Goal: Transaction & Acquisition: Purchase product/service

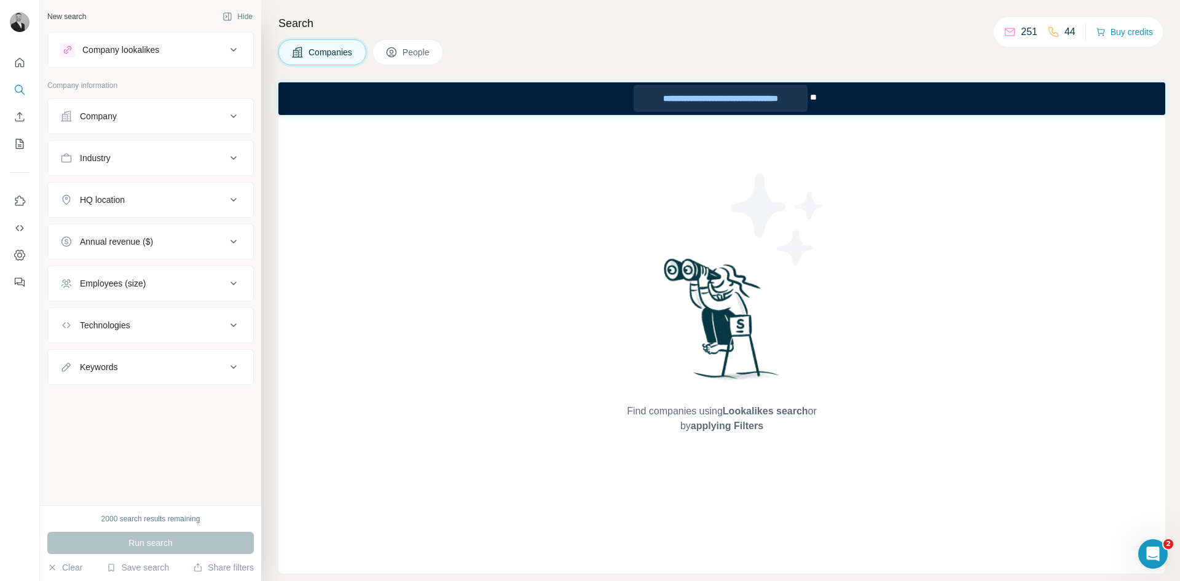
click at [714, 98] on div "**********" at bounding box center [720, 98] width 173 height 27
drag, startPoint x: 1070, startPoint y: 32, endPoint x: 1044, endPoint y: 32, distance: 26.4
click at [947, 32] on div "44" at bounding box center [1062, 32] width 28 height 15
drag, startPoint x: 1030, startPoint y: 31, endPoint x: 995, endPoint y: 33, distance: 35.1
click at [947, 33] on div "251 44 Buy credits" at bounding box center [1078, 32] width 169 height 30
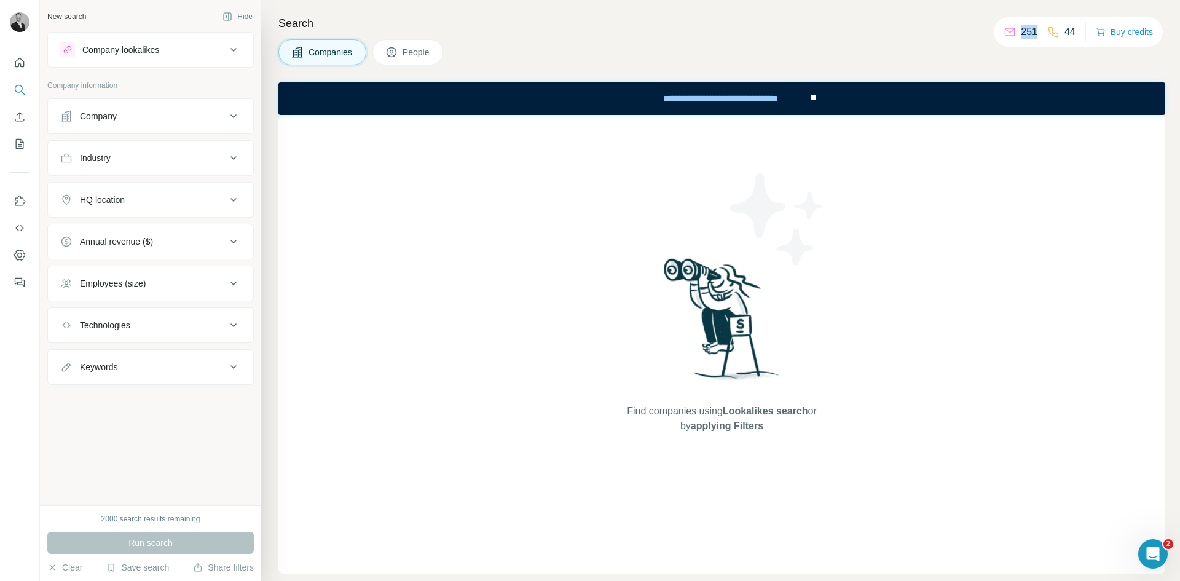
drag, startPoint x: 1032, startPoint y: 26, endPoint x: 1010, endPoint y: 33, distance: 23.3
click at [947, 33] on div "251" at bounding box center [1021, 32] width 34 height 15
drag, startPoint x: 1073, startPoint y: 31, endPoint x: 1001, endPoint y: 42, distance: 72.7
click at [947, 41] on div "251 44 Buy credits" at bounding box center [1078, 32] width 169 height 30
click at [947, 32] on div "251 44 Buy credits" at bounding box center [1078, 32] width 169 height 30
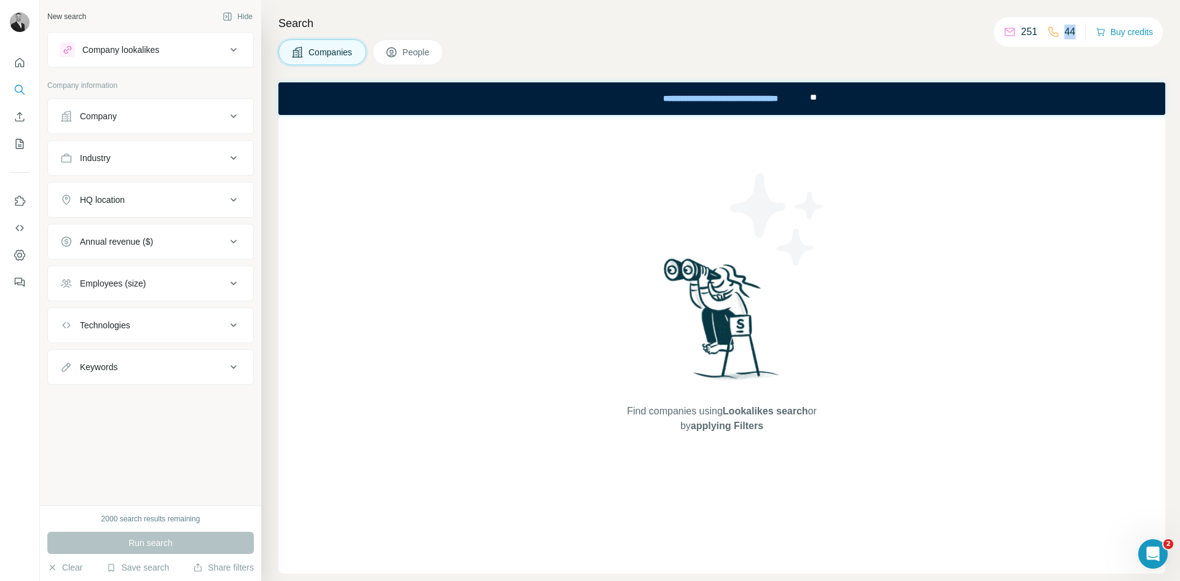
drag, startPoint x: 1072, startPoint y: 35, endPoint x: 1058, endPoint y: 35, distance: 14.1
click at [947, 35] on div "251 44 Buy credits" at bounding box center [1078, 32] width 169 height 30
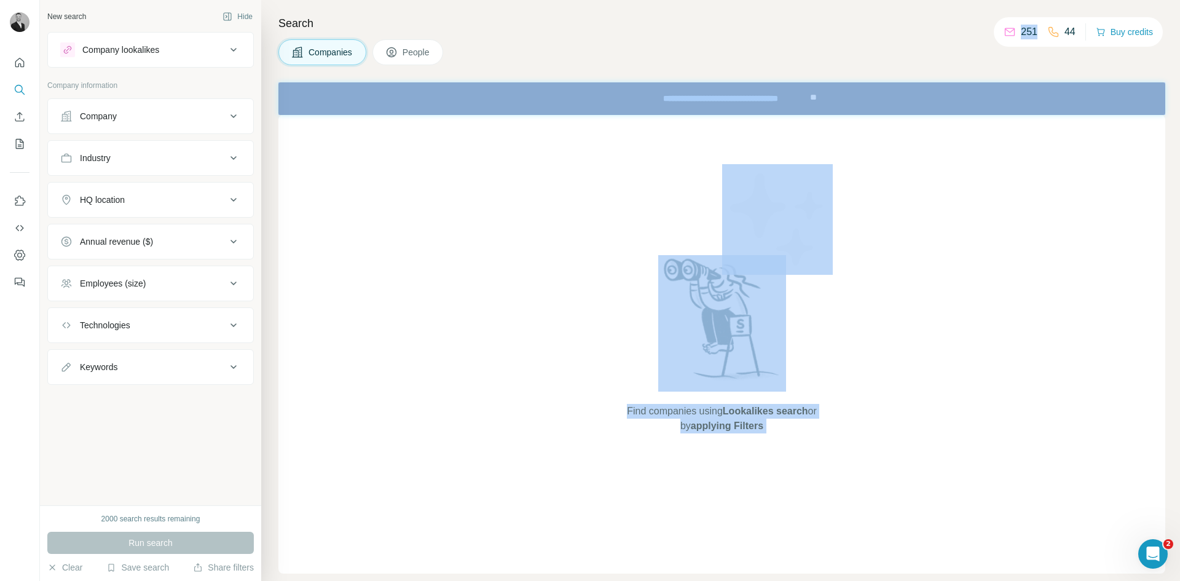
drag, startPoint x: 1034, startPoint y: 36, endPoint x: 949, endPoint y: 38, distance: 84.3
click at [947, 38] on div "New search Hide Company lookalikes Company information Company Industry HQ loca…" at bounding box center [610, 290] width 1141 height 581
click at [944, 46] on div "Companies People" at bounding box center [722, 52] width 887 height 26
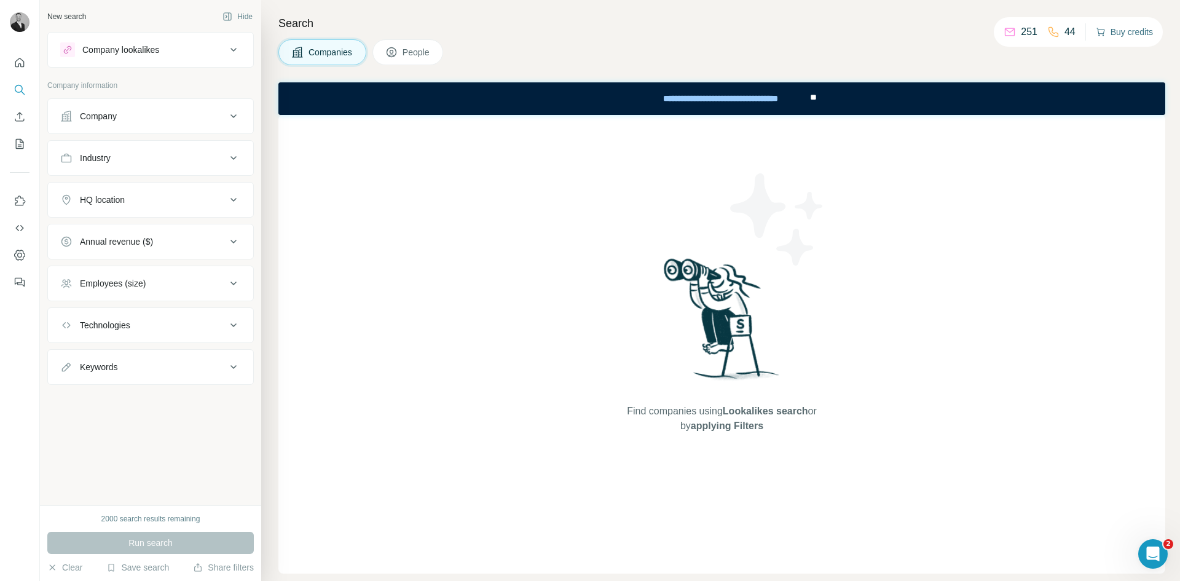
click at [947, 36] on button "Buy credits" at bounding box center [1124, 31] width 57 height 17
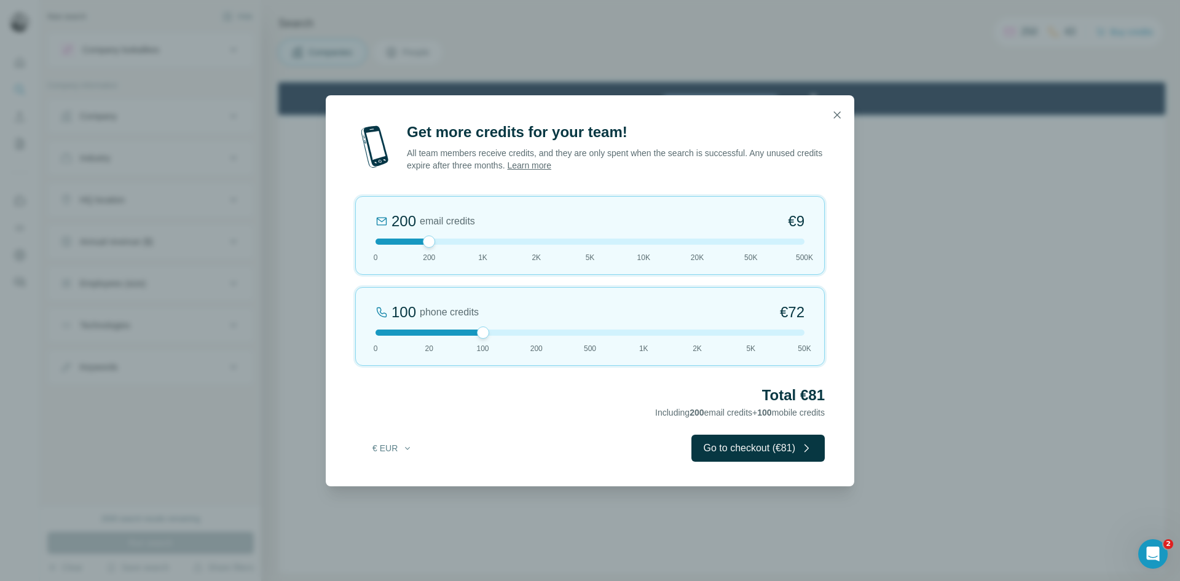
drag, startPoint x: 427, startPoint y: 333, endPoint x: 473, endPoint y: 333, distance: 46.1
click at [473, 333] on div at bounding box center [590, 333] width 429 height 6
drag, startPoint x: 427, startPoint y: 244, endPoint x: 447, endPoint y: 245, distance: 19.7
click at [448, 245] on div "200 email credits €9 0 200 1K 2K 5K 10K 20K 50K 500K" at bounding box center [590, 235] width 470 height 79
drag, startPoint x: 429, startPoint y: 243, endPoint x: 442, endPoint y: 244, distance: 13.5
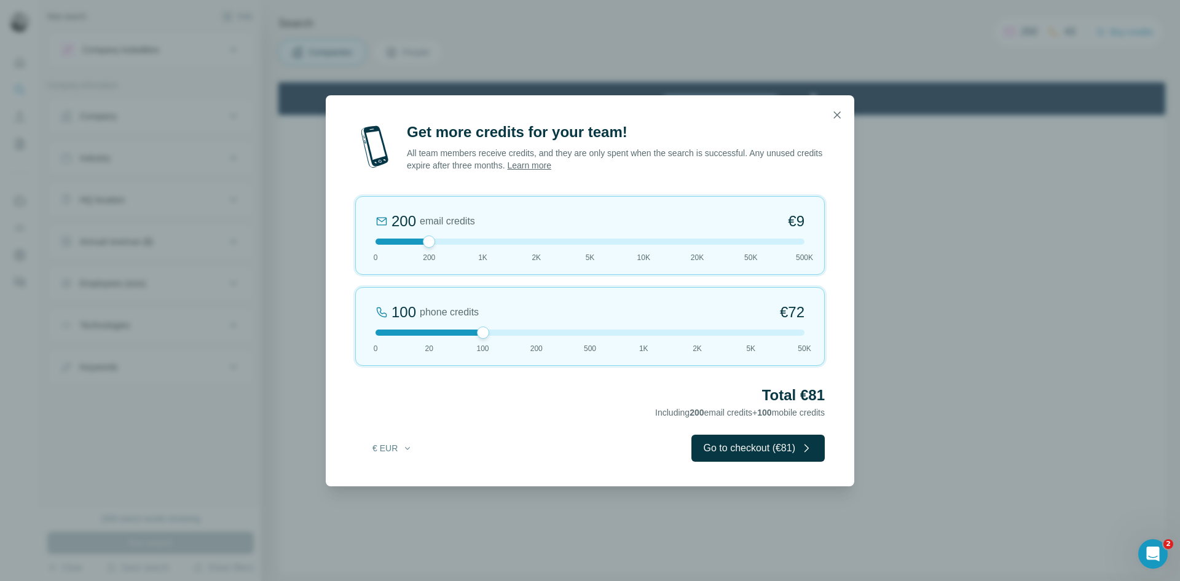
click at [442, 244] on div at bounding box center [590, 242] width 429 height 6
drag, startPoint x: 483, startPoint y: 336, endPoint x: 513, endPoint y: 336, distance: 30.1
click at [513, 336] on div "200 phone credits 5% Discount €137 0 20 100 200 500 1K 2K 5K 50K" at bounding box center [590, 326] width 470 height 79
drag, startPoint x: 828, startPoint y: 394, endPoint x: 804, endPoint y: 397, distance: 23.6
click at [804, 397] on div "Get more credits for your team! All team members receive credits, and they are …" at bounding box center [590, 304] width 529 height 364
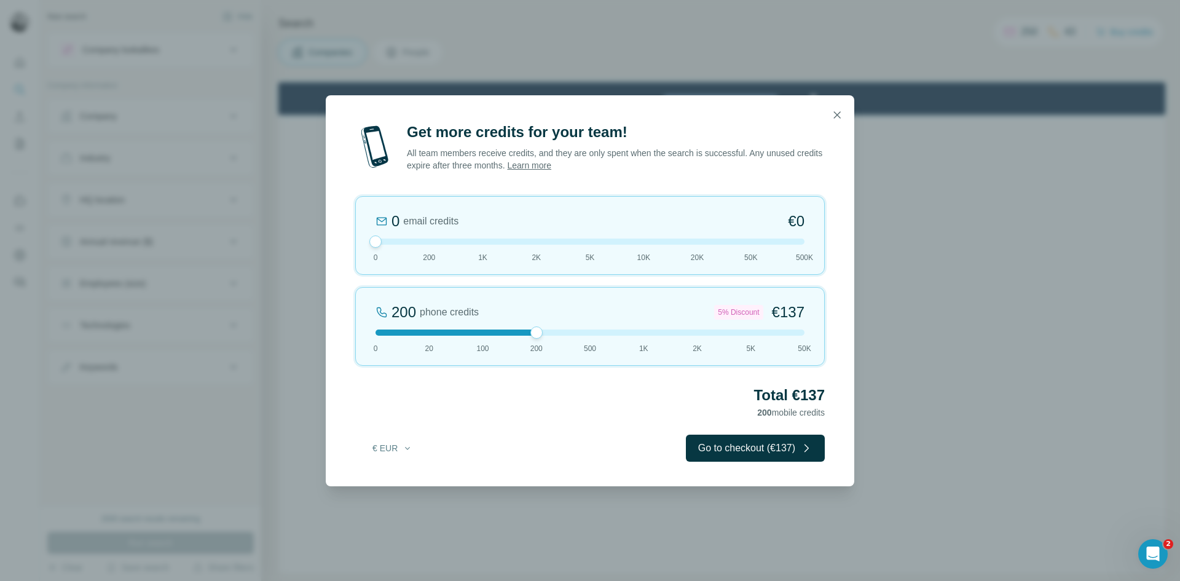
drag, startPoint x: 428, startPoint y: 243, endPoint x: 386, endPoint y: 243, distance: 41.8
click at [386, 243] on div at bounding box center [590, 242] width 429 height 6
drag, startPoint x: 539, startPoint y: 335, endPoint x: 578, endPoint y: 339, distance: 39.6
click at [578, 339] on div "500 phone credits 7% Discount €333 0 20 100 200 500 1K 2K 5K 50K" at bounding box center [590, 326] width 470 height 79
drag, startPoint x: 591, startPoint y: 331, endPoint x: 546, endPoint y: 335, distance: 45.7
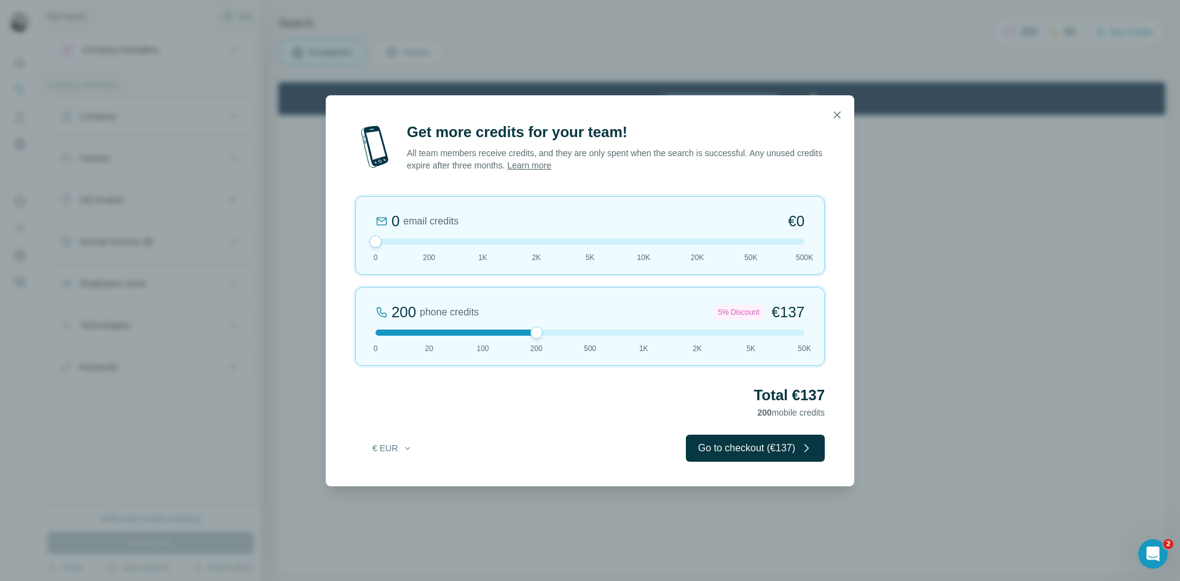
click at [546, 335] on div at bounding box center [590, 333] width 429 height 6
drag, startPoint x: 536, startPoint y: 336, endPoint x: 581, endPoint y: 336, distance: 45.5
click at [581, 336] on div "500 phone credits 7% Discount €333 0 20 100 200 500 1K 2K 5K 50K" at bounding box center [590, 326] width 470 height 79
click at [839, 112] on icon "button" at bounding box center [837, 115] width 12 height 12
